Goal: Task Accomplishment & Management: Use online tool/utility

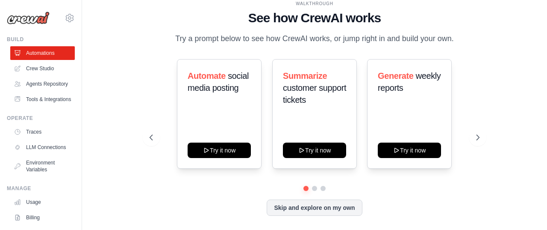
click at [53, 61] on ul "Automations Crew Studio Agents Repository Tools & Integrations" at bounding box center [42, 76] width 65 height 60
click at [53, 83] on link "Agents Repository" at bounding box center [43, 84] width 65 height 14
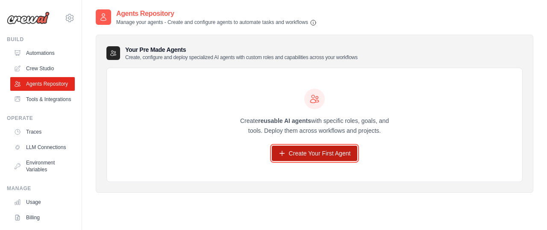
click at [333, 147] on link "Create Your First Agent" at bounding box center [315, 152] width 86 height 15
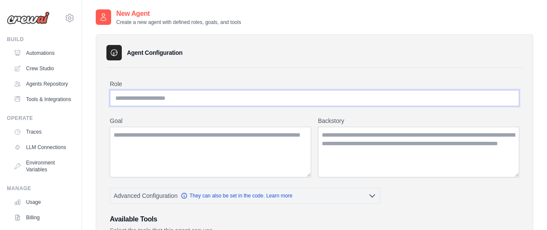
click at [157, 102] on input "Role" at bounding box center [315, 98] width 410 height 16
paste input "**********"
type input "**********"
click at [223, 138] on textarea "Goal" at bounding box center [210, 152] width 201 height 50
paste textarea "**********"
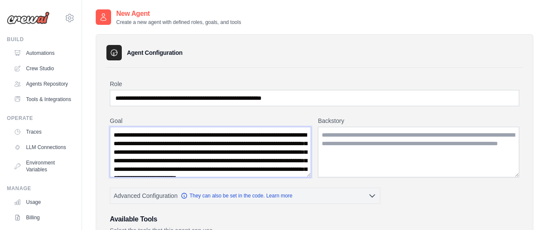
drag, startPoint x: 117, startPoint y: 133, endPoint x: 108, endPoint y: 133, distance: 9.0
type textarea "**********"
click at [383, 165] on textarea "Backstory" at bounding box center [418, 152] width 201 height 50
paste textarea "**********"
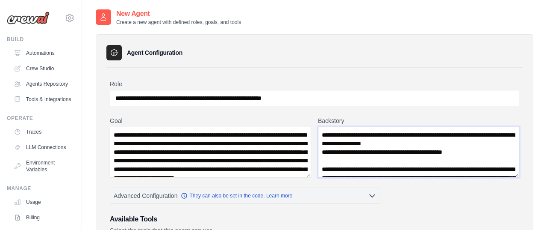
drag, startPoint x: 325, startPoint y: 137, endPoint x: 319, endPoint y: 137, distance: 6.4
click at [319, 137] on textarea "**********" at bounding box center [418, 152] width 201 height 50
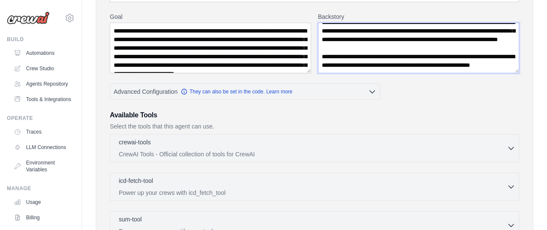
scroll to position [133, 0]
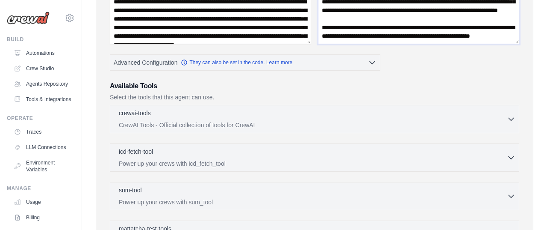
type textarea "**********"
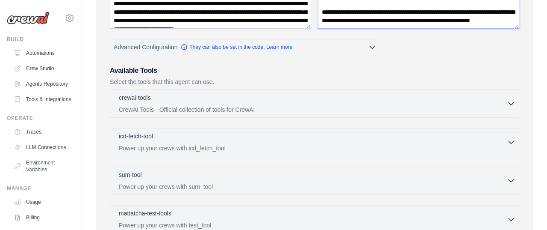
scroll to position [163, 0]
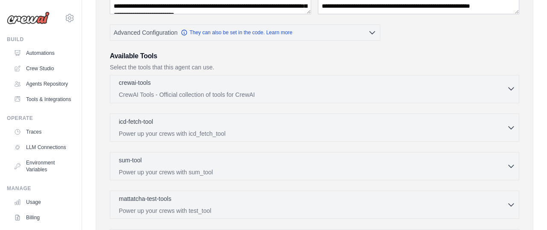
click at [259, 85] on div "crewai-tools 0 selected" at bounding box center [313, 83] width 388 height 10
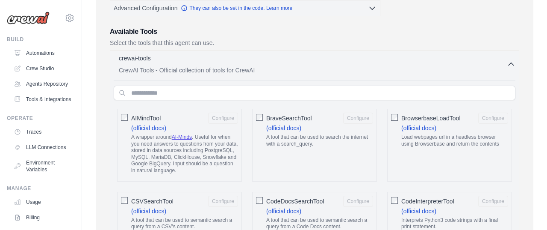
scroll to position [190, 0]
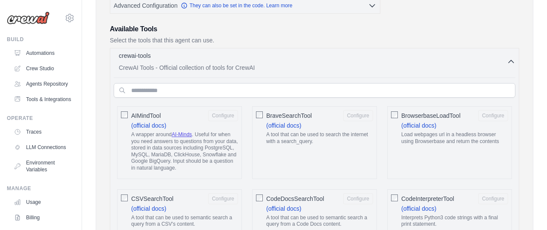
click at [262, 68] on p "CrewAI Tools - Official collection of tools for CrewAI" at bounding box center [313, 67] width 388 height 9
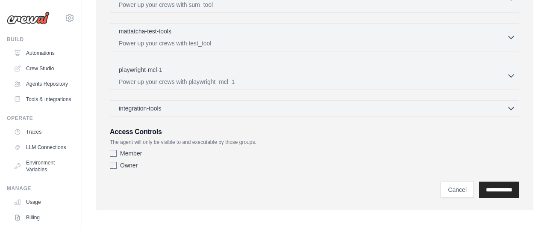
scroll to position [333, 0]
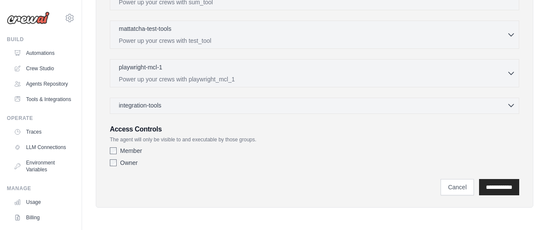
click at [309, 102] on div "integration-tools 0 selected" at bounding box center [317, 105] width 397 height 9
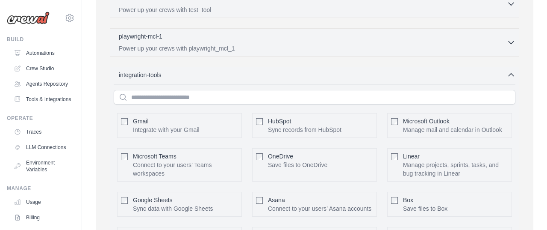
scroll to position [298, 0]
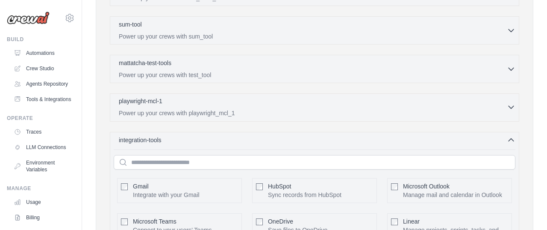
click at [308, 109] on p "Power up your crews with playwright_mcl_1" at bounding box center [313, 113] width 388 height 9
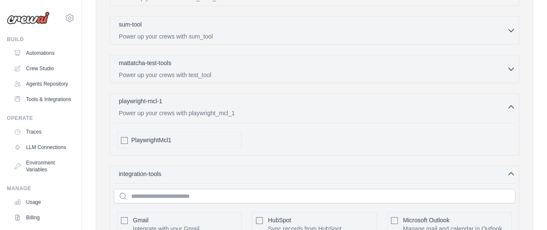
click at [314, 103] on div "playwright-mcl-1 0 selected" at bounding box center [313, 102] width 388 height 10
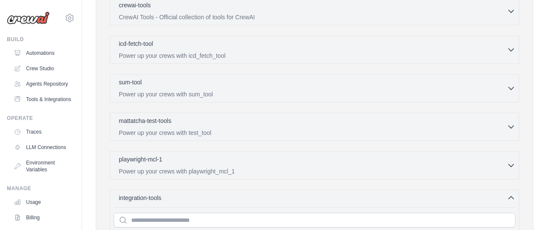
scroll to position [239, 0]
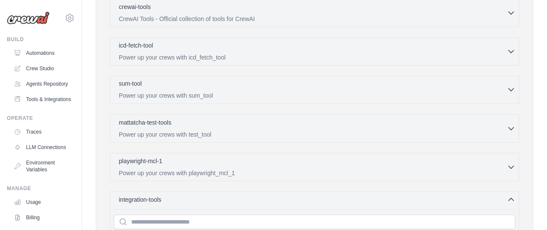
click at [316, 86] on div "sum-tool 0 selected" at bounding box center [313, 84] width 388 height 10
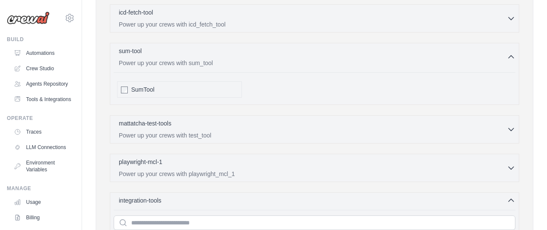
scroll to position [274, 0]
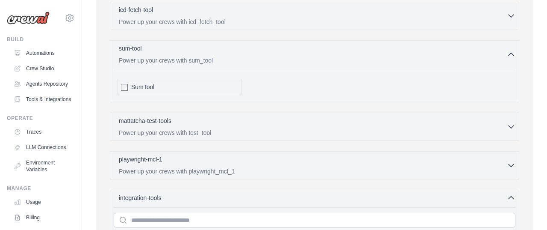
click at [323, 27] on div "icd-fetch-tool 0 selected Power up your crews with icd_fetch_tool IcdFetchTool" at bounding box center [315, 16] width 410 height 28
click at [321, 21] on p "Power up your crews with icd_fetch_tool" at bounding box center [313, 21] width 388 height 9
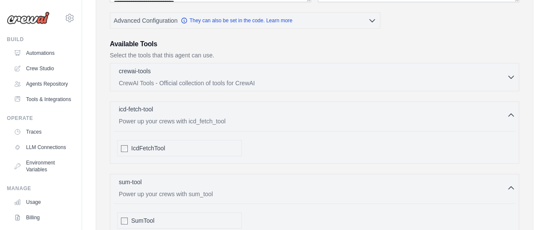
scroll to position [167, 0]
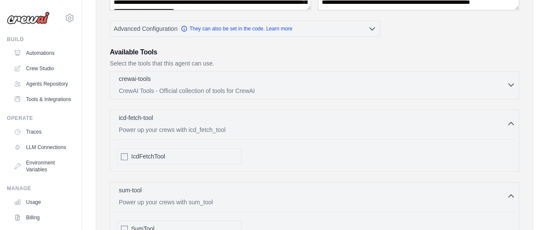
click at [172, 89] on p "CrewAI Tools - Official collection of tools for CrewAI" at bounding box center [313, 90] width 388 height 9
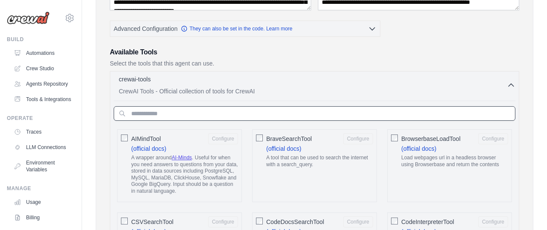
click at [328, 112] on input "text" at bounding box center [315, 113] width 402 height 15
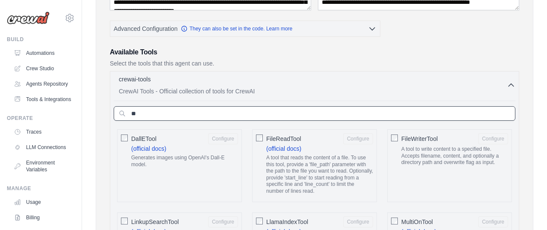
type input "***"
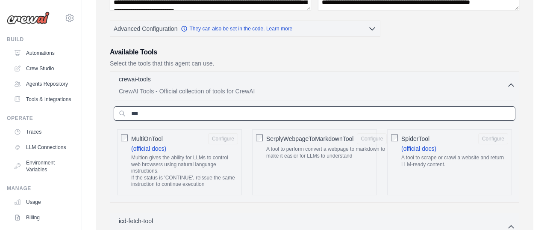
click at [176, 110] on input "***" at bounding box center [315, 113] width 402 height 15
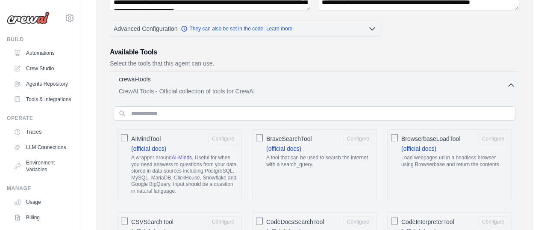
click at [415, 55] on h3 "Available Tools" at bounding box center [315, 52] width 410 height 10
click at [413, 83] on div "crewai-tools 0 selected" at bounding box center [313, 79] width 388 height 10
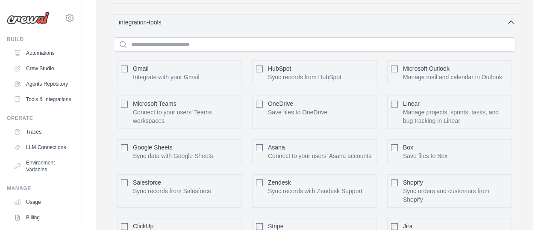
scroll to position [672, 0]
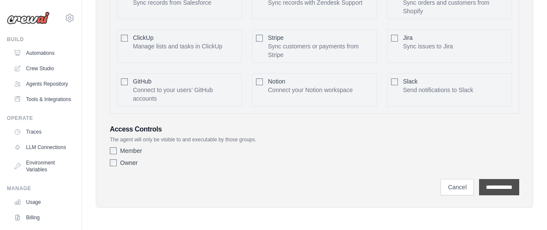
click at [505, 186] on input "**********" at bounding box center [499, 187] width 40 height 16
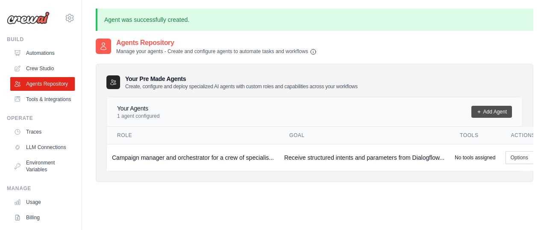
click at [499, 114] on link "Add Agent" at bounding box center [492, 112] width 41 height 12
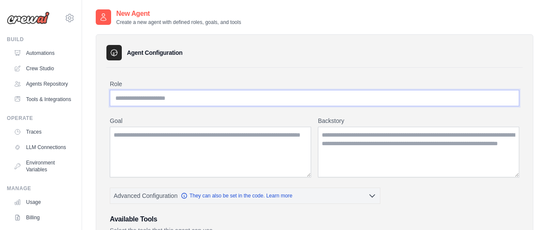
click at [158, 104] on input "Role" at bounding box center [315, 98] width 410 height 16
paste input "**********"
type input "**********"
click at [169, 153] on textarea "Goal" at bounding box center [210, 152] width 201 height 50
paste textarea "**********"
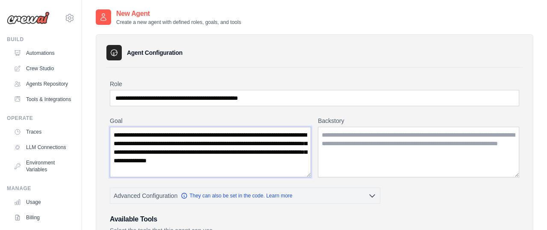
drag, startPoint x: 169, startPoint y: 153, endPoint x: 165, endPoint y: 145, distance: 9.0
click at [168, 151] on textarea "**********" at bounding box center [210, 152] width 201 height 50
click at [171, 174] on textarea "**********" at bounding box center [210, 152] width 201 height 50
type textarea "**********"
click at [405, 145] on textarea "Backstory" at bounding box center [418, 152] width 201 height 50
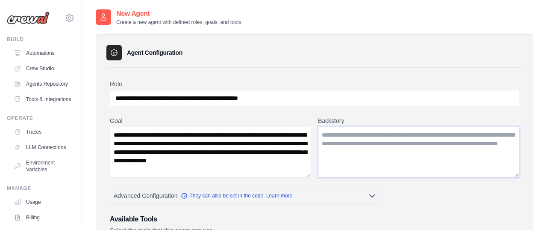
paste textarea "**********"
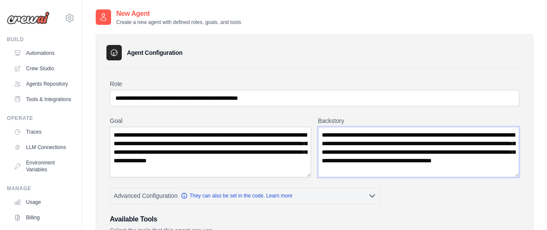
type textarea "**********"
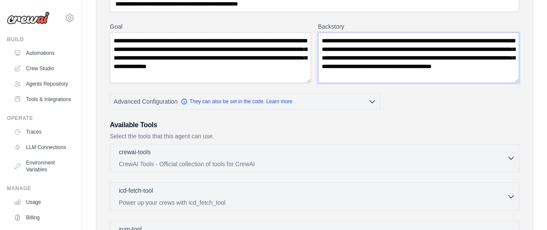
scroll to position [111, 0]
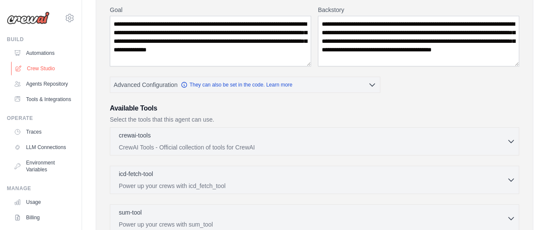
click at [50, 68] on link "Crew Studio" at bounding box center [43, 69] width 65 height 14
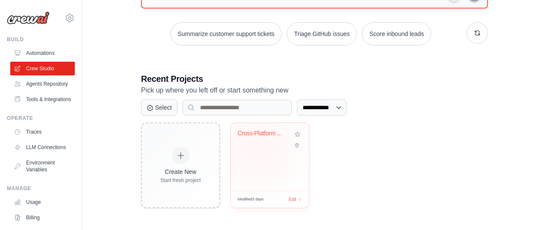
click at [260, 147] on div "Cross-Platform Analytics Crawler" at bounding box center [270, 140] width 65 height 20
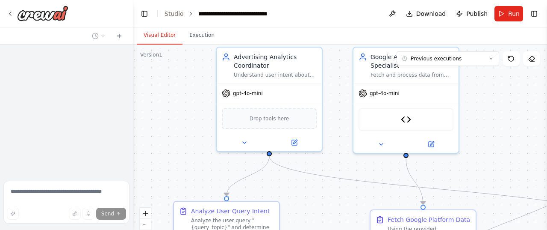
drag, startPoint x: 283, startPoint y: 137, endPoint x: 178, endPoint y: 56, distance: 131.9
click at [178, 56] on div ".deletable-edge-delete-btn { width: 20px; height: 20px; border: 0px solid #ffff…" at bounding box center [340, 151] width 414 height 214
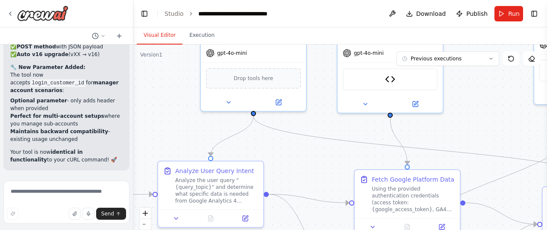
scroll to position [11760, 0]
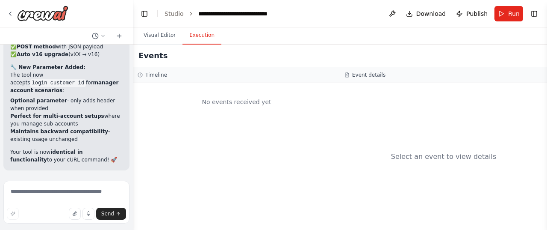
click at [209, 31] on button "Execution" at bounding box center [202, 36] width 39 height 18
click at [162, 34] on button "Visual Editor" at bounding box center [160, 36] width 46 height 18
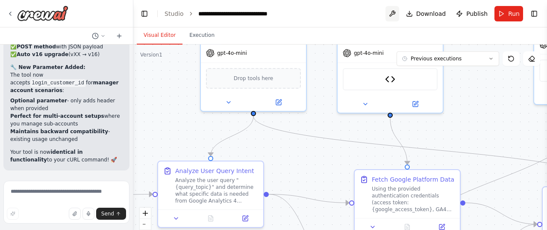
click at [392, 12] on button at bounding box center [393, 13] width 14 height 15
click at [487, 59] on button "Previous executions" at bounding box center [448, 58] width 103 height 15
click at [468, 73] on div "10/4/2025" at bounding box center [453, 74] width 86 height 7
click at [150, 12] on button "Toggle Left Sidebar" at bounding box center [145, 14] width 12 height 12
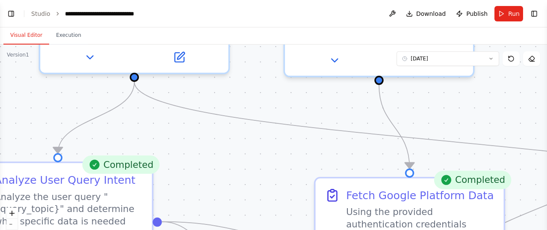
click at [114, 167] on div "Completed" at bounding box center [121, 164] width 78 height 18
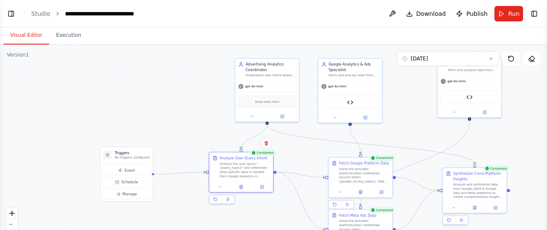
drag, startPoint x: 474, startPoint y: 93, endPoint x: 418, endPoint y: 137, distance: 71.8
click at [418, 137] on div ".deletable-edge-delete-btn { width: 20px; height: 20px; border: 0px solid #ffff…" at bounding box center [273, 151] width 547 height 214
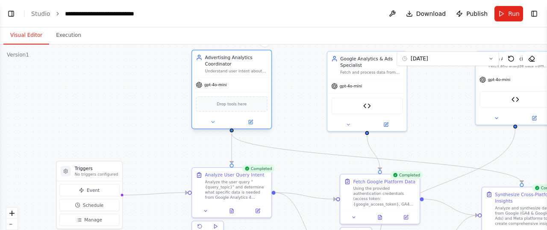
drag, startPoint x: 282, startPoint y: 81, endPoint x: 250, endPoint y: 84, distance: 32.2
click at [250, 84] on div "gpt-4o-mini" at bounding box center [232, 85] width 80 height 14
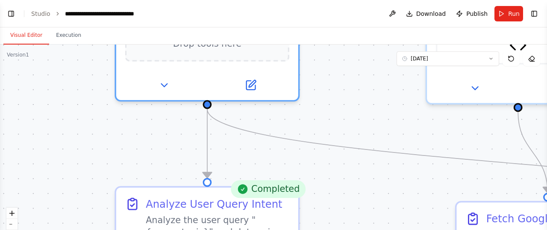
drag, startPoint x: 351, startPoint y: 150, endPoint x: 353, endPoint y: 69, distance: 81.3
click at [353, 69] on div ".deletable-edge-delete-btn { width: 20px; height: 20px; border: 0px solid #ffff…" at bounding box center [273, 151] width 547 height 214
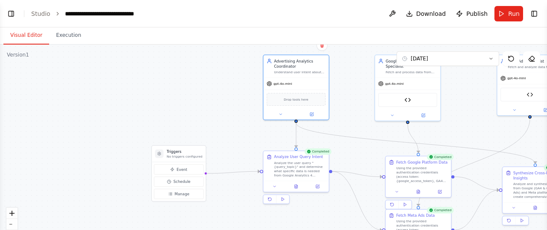
drag, startPoint x: 362, startPoint y: 55, endPoint x: 357, endPoint y: 95, distance: 40.9
click at [357, 95] on div ".deletable-edge-delete-btn { width: 20px; height: 20px; border: 0px solid #ffff…" at bounding box center [273, 151] width 547 height 214
click at [297, 77] on div "gpt-4o-mini" at bounding box center [295, 83] width 65 height 12
click at [288, 71] on div "Understand user intent about digital advertising data needs and coordinate data…" at bounding box center [300, 71] width 52 height 4
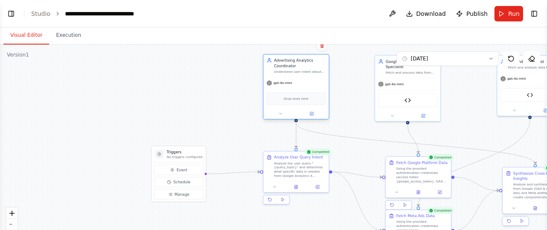
click at [289, 70] on div "Understand user intent about digital advertising data needs and coordinate data…" at bounding box center [300, 71] width 52 height 4
click at [314, 122] on div ".deletable-edge-delete-btn { width: 20px; height: 20px; border: 0px solid #ffff…" at bounding box center [273, 151] width 547 height 214
click at [314, 113] on button at bounding box center [312, 113] width 30 height 6
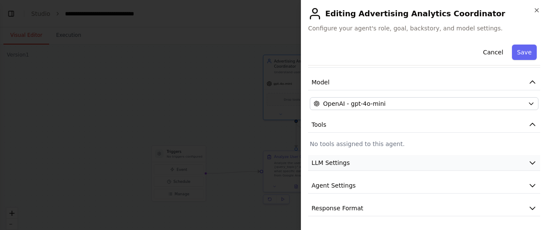
scroll to position [48, 0]
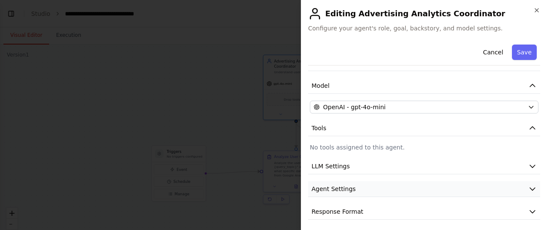
click at [422, 189] on button "Agent Settings" at bounding box center [424, 189] width 232 height 16
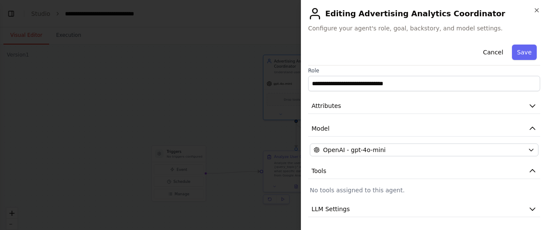
scroll to position [0, 0]
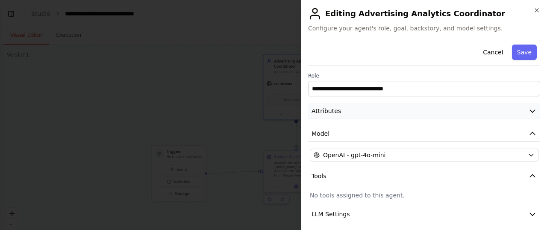
click at [407, 109] on button "Attributes" at bounding box center [424, 111] width 232 height 16
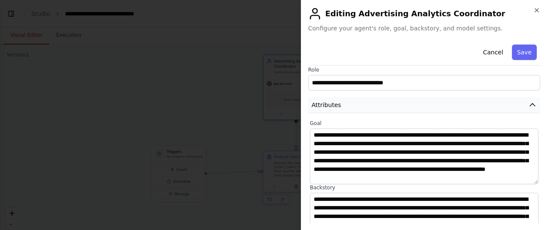
scroll to position [7, 0]
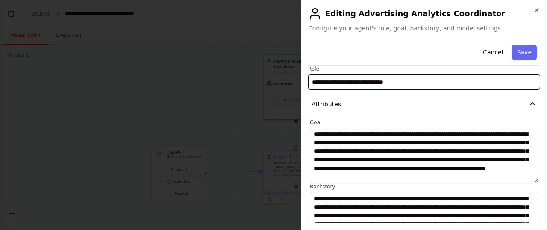
click at [464, 79] on input "**********" at bounding box center [424, 81] width 232 height 15
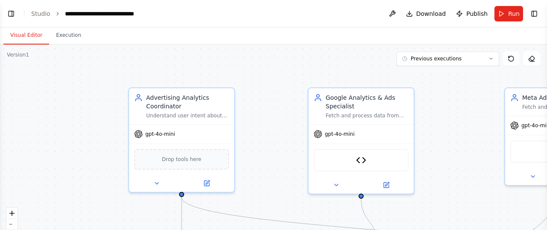
scroll to position [11760, 0]
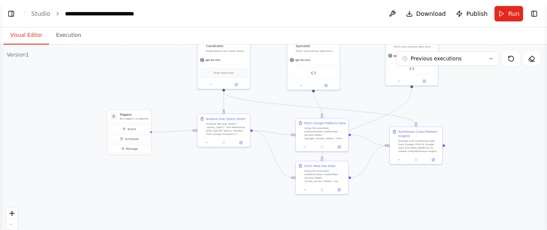
drag, startPoint x: 162, startPoint y: 137, endPoint x: 148, endPoint y: 67, distance: 71.5
click at [148, 67] on div ".deletable-edge-delete-btn { width: 20px; height: 20px; border: 0px solid #ffff…" at bounding box center [273, 151] width 547 height 214
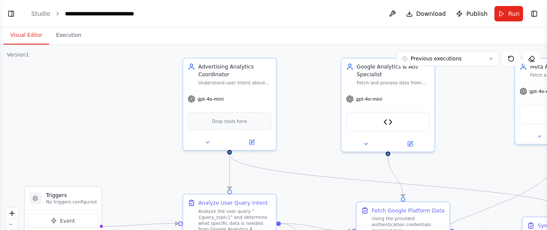
drag, startPoint x: 159, startPoint y: 70, endPoint x: 126, endPoint y: 139, distance: 76.9
click at [126, 139] on div ".deletable-edge-delete-btn { width: 20px; height: 20px; border: 0px solid #ffff…" at bounding box center [273, 151] width 547 height 214
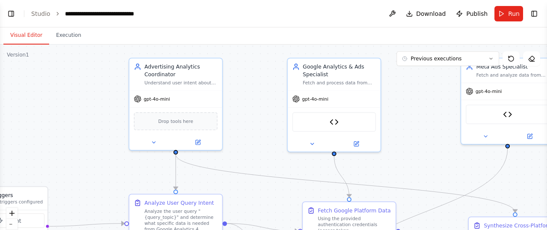
drag, startPoint x: 319, startPoint y: 104, endPoint x: 265, endPoint y: 104, distance: 53.9
click at [265, 104] on div ".deletable-edge-delete-btn { width: 20px; height: 20px; border: 0px solid #ffff…" at bounding box center [273, 151] width 547 height 214
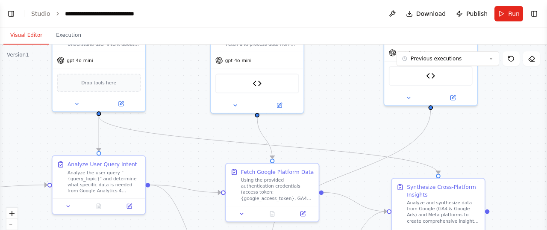
drag, startPoint x: 422, startPoint y: 103, endPoint x: 352, endPoint y: 46, distance: 90.5
click at [352, 46] on div ".deletable-edge-delete-btn { width: 20px; height: 20px; border: 0px solid #ffff…" at bounding box center [273, 151] width 547 height 214
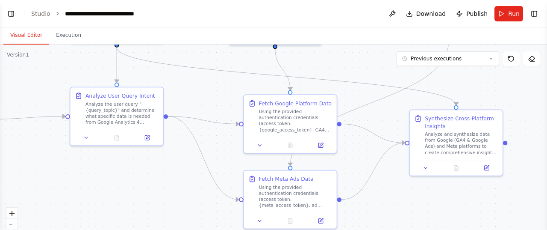
drag, startPoint x: 336, startPoint y: 118, endPoint x: 347, endPoint y: 69, distance: 50.8
click at [347, 69] on div ".deletable-edge-delete-btn { width: 20px; height: 20px; border: 0px solid #ffff…" at bounding box center [273, 151] width 547 height 214
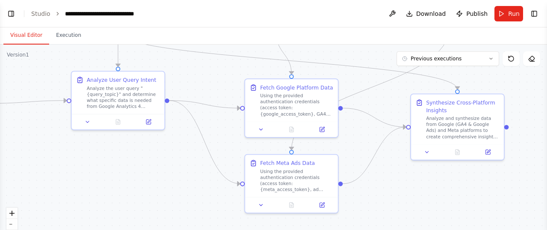
drag, startPoint x: 378, startPoint y: 202, endPoint x: 380, endPoint y: 186, distance: 15.9
click at [380, 186] on div ".deletable-edge-delete-btn { width: 20px; height: 20px; border: 0px solid #ffff…" at bounding box center [273, 151] width 547 height 214
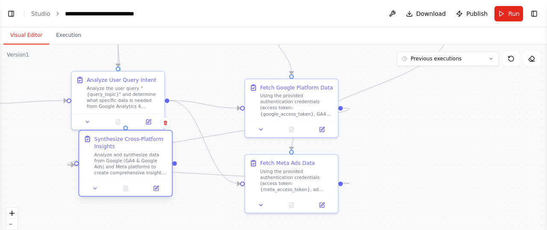
drag, startPoint x: 437, startPoint y: 135, endPoint x: 103, endPoint y: 172, distance: 336.3
click at [103, 172] on div "Analyze and synthesize data from Google (GA4 & Google Ads) and Meta platforms t…" at bounding box center [130, 163] width 73 height 24
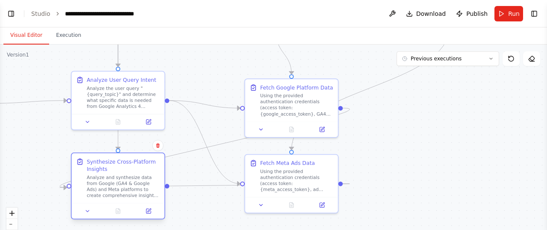
drag, startPoint x: 115, startPoint y: 169, endPoint x: 109, endPoint y: 193, distance: 25.0
click at [109, 193] on div "Analyze and synthesize data from Google (GA4 & Google Ads) and Meta platforms t…" at bounding box center [123, 186] width 73 height 24
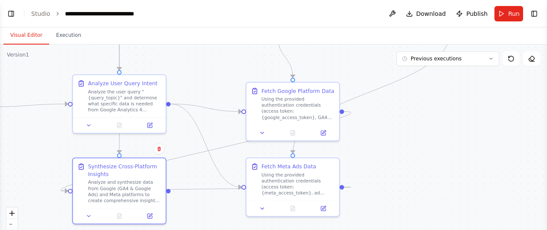
click at [214, 79] on div ".deletable-edge-delete-btn { width: 20px; height: 20px; border: 0px solid #ffff…" at bounding box center [273, 151] width 547 height 214
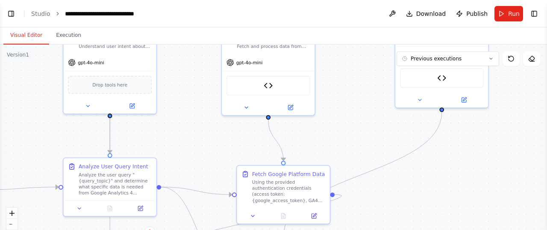
drag, startPoint x: 227, startPoint y: 71, endPoint x: 217, endPoint y: 154, distance: 83.5
click at [217, 154] on div ".deletable-edge-delete-btn { width: 20px; height: 20px; border: 0px solid #ffff…" at bounding box center [273, 151] width 547 height 214
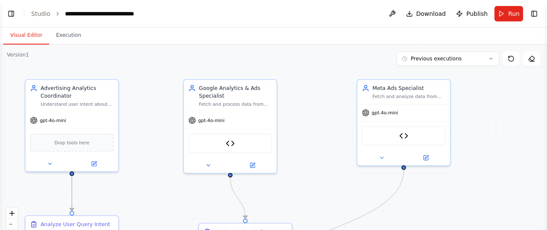
drag, startPoint x: 347, startPoint y: 107, endPoint x: 309, endPoint y: 165, distance: 69.1
click at [309, 165] on div ".deletable-edge-delete-btn { width: 20px; height: 20px; border: 0px solid #ffff…" at bounding box center [273, 151] width 547 height 214
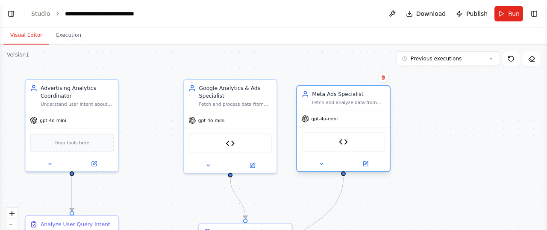
drag, startPoint x: 435, startPoint y: 122, endPoint x: 377, endPoint y: 129, distance: 58.5
click at [377, 129] on div "Meta API Request Tool" at bounding box center [343, 141] width 93 height 29
click at [247, 118] on div "gpt-4o-mini" at bounding box center [230, 118] width 93 height 17
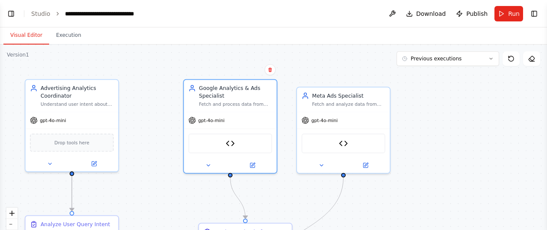
click at [242, 68] on div ".deletable-edge-delete-btn { width: 20px; height: 20px; border: 0px solid #ffff…" at bounding box center [273, 151] width 547 height 214
